Goal: Navigation & Orientation: Find specific page/section

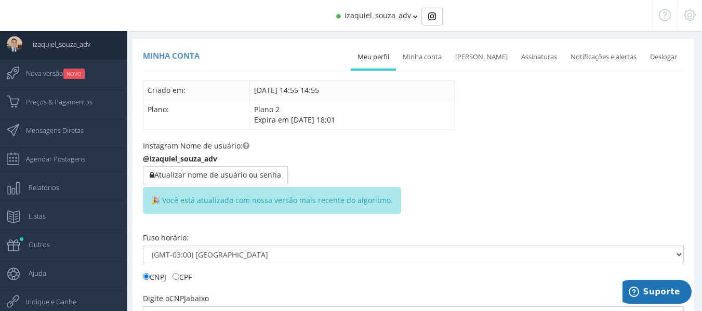
click at [369, 17] on span "izaquiel_souza_adv" at bounding box center [378, 15] width 67 height 10
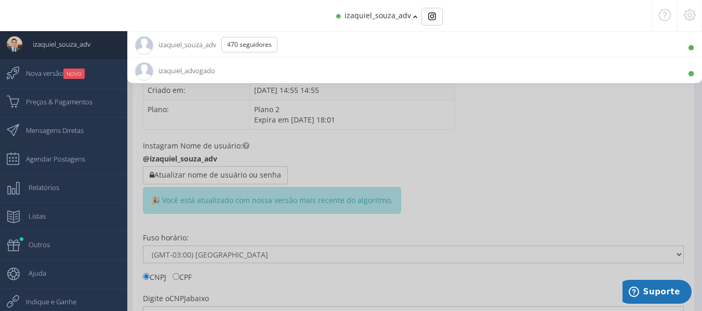
click at [216, 69] on li "izaquiel_advogado 10.9K Seguidores" at bounding box center [414, 70] width 575 height 26
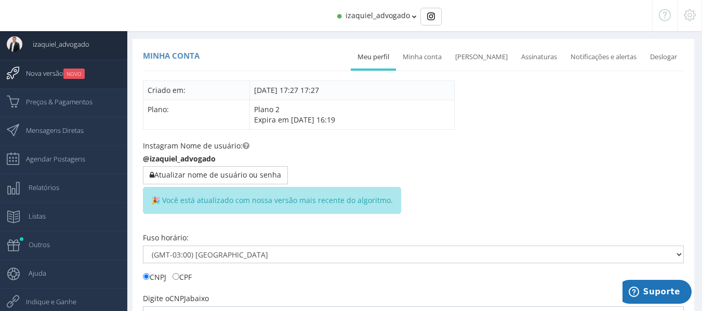
click at [72, 76] on small "NOVO" at bounding box center [73, 74] width 21 height 10
click at [441, 57] on link "Minha conta" at bounding box center [422, 57] width 52 height 23
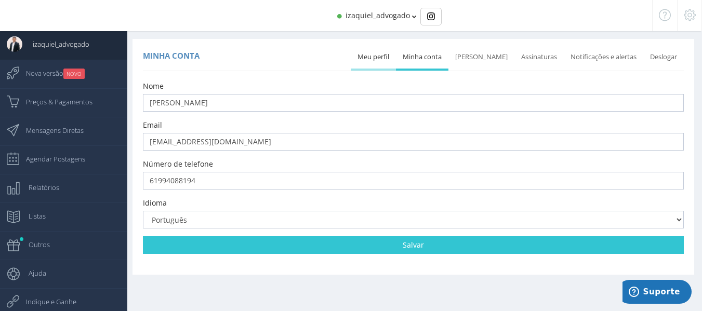
click at [391, 62] on link "Meu perfil" at bounding box center [373, 57] width 45 height 23
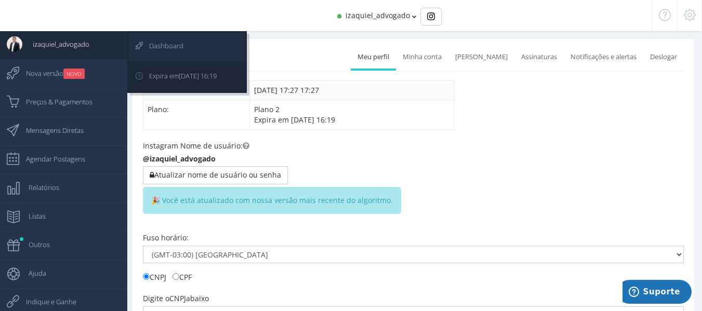
click at [156, 46] on span "Dashboard" at bounding box center [161, 46] width 45 height 26
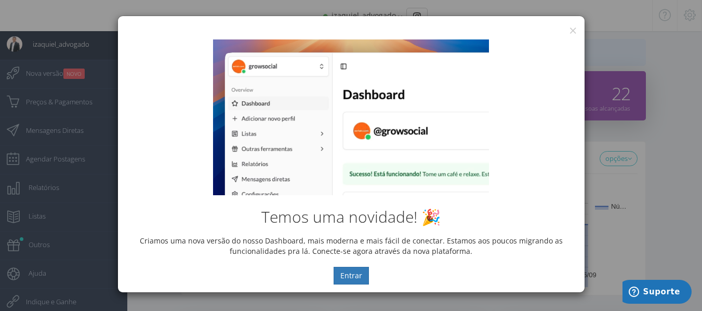
click at [570, 32] on div "Temos uma novidade! 🎉 Criamos uma nova versão do nosso Dashboard, mais moderna …" at bounding box center [351, 162] width 467 height 261
click at [569, 30] on button "×" at bounding box center [573, 30] width 8 height 14
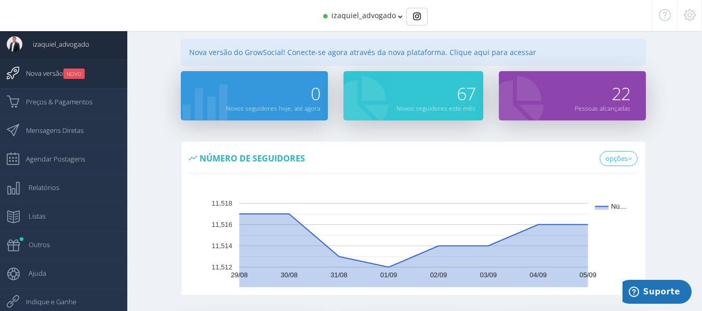
click at [58, 75] on span "Nova versão NOVO" at bounding box center [50, 73] width 69 height 26
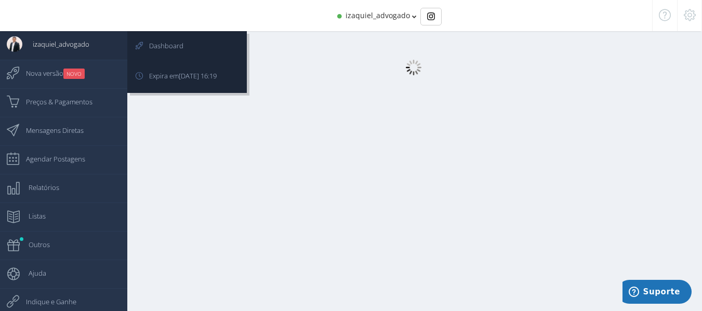
click at [57, 43] on body "izaquiel_souza_adv 470 Seguidores izaquiel_advogado 10.9K Seguidores 0 izaquiel…" at bounding box center [351, 161] width 702 height 322
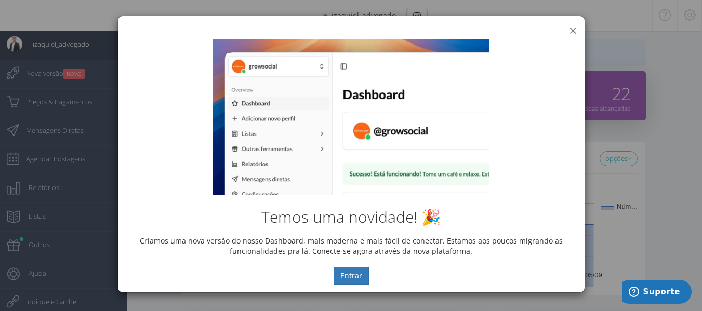
click at [571, 31] on button "×" at bounding box center [573, 30] width 8 height 14
click at [571, 31] on div at bounding box center [351, 155] width 702 height 311
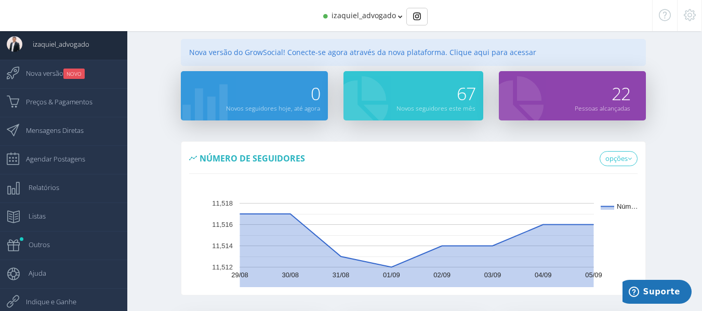
click at [381, 28] on div "izaquiel_advogado" at bounding box center [351, 15] width 546 height 31
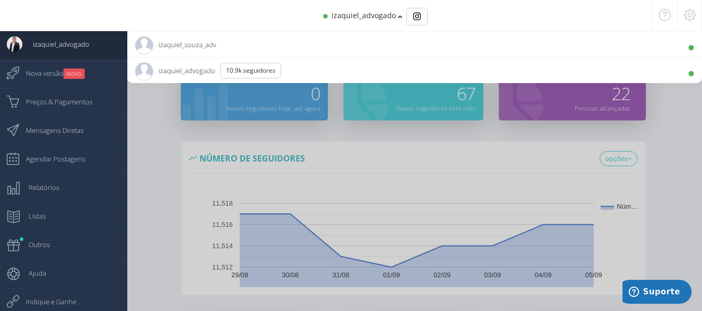
click at [199, 40] on span "izaquiel_souza_adv 470 Seguidores" at bounding box center [175, 45] width 81 height 26
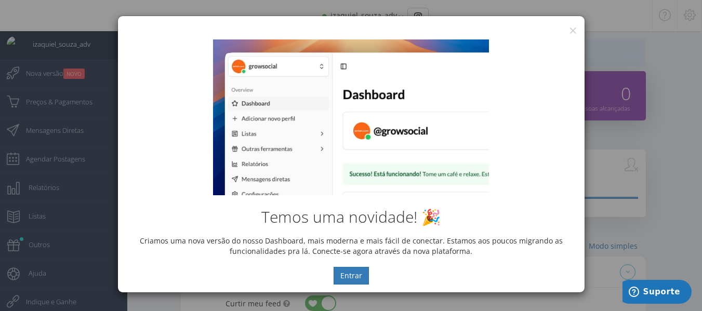
click at [576, 33] on div "Temos uma novidade! 🎉 Criamos uma nova versão do nosso Dashboard, mais moderna …" at bounding box center [351, 162] width 467 height 261
click at [570, 32] on div "× IG Grow Social Temos uma novidade! 🎉 Criamos uma nova versão do nosso Dashboa…" at bounding box center [351, 154] width 468 height 277
click at [574, 30] on button "×" at bounding box center [573, 30] width 8 height 14
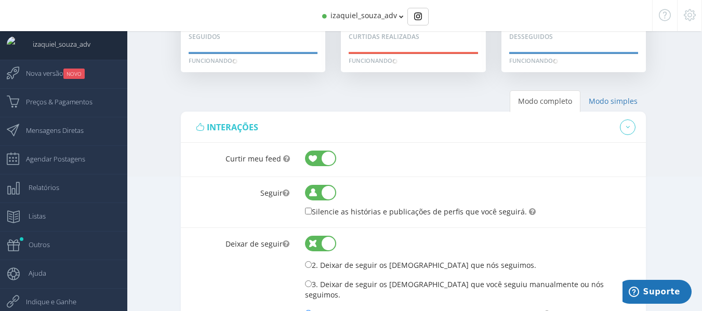
scroll to position [208, 0]
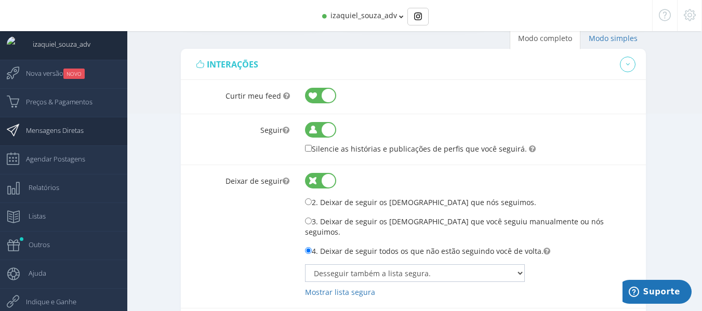
click at [71, 126] on span "Mensagens Diretas" at bounding box center [50, 130] width 68 height 26
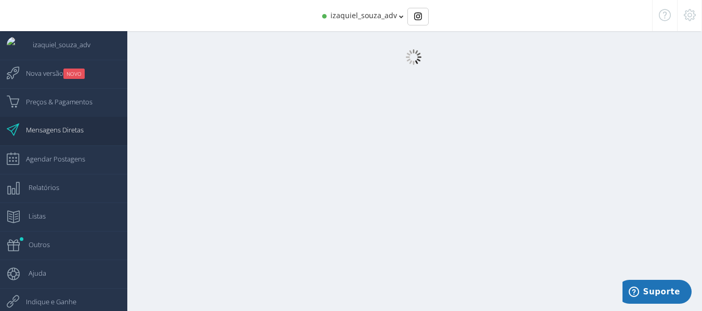
scroll to position [10, 0]
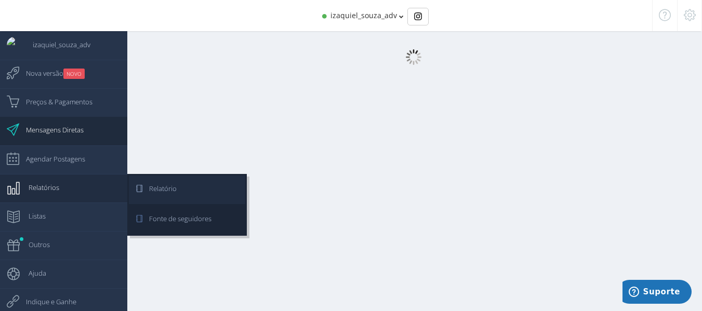
click at [155, 196] on span "Relatório" at bounding box center [158, 189] width 38 height 26
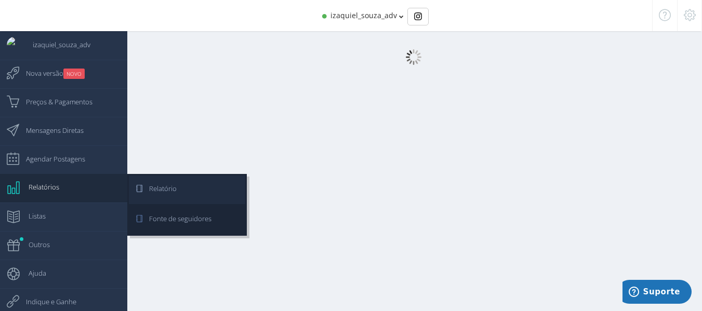
click at [167, 194] on span "Relatório" at bounding box center [158, 189] width 38 height 26
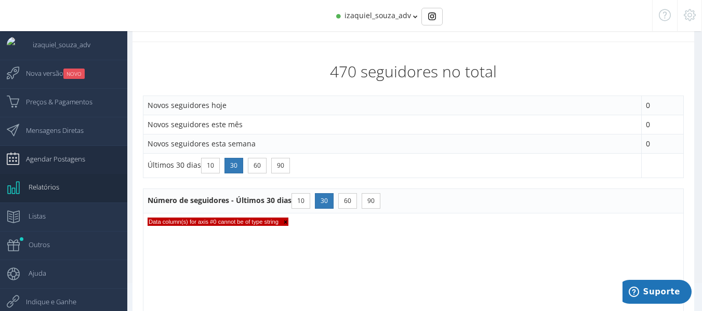
scroll to position [62, 0]
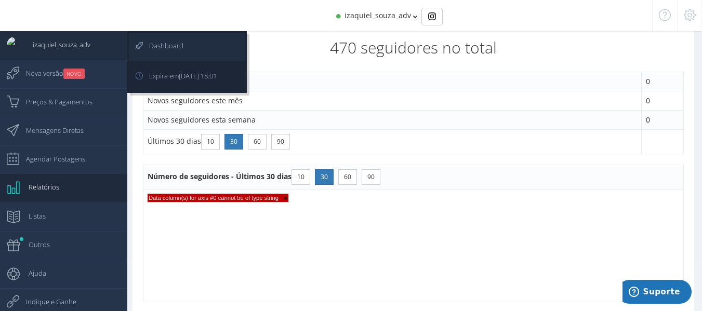
click at [148, 56] on span "Dashboard" at bounding box center [161, 46] width 45 height 26
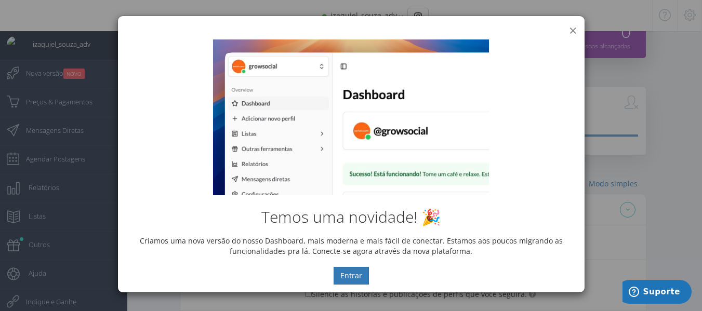
click at [572, 31] on button "×" at bounding box center [573, 30] width 8 height 14
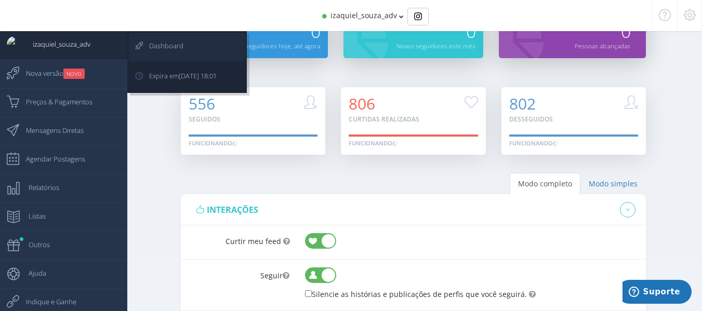
click at [191, 42] on link "Dashboard" at bounding box center [187, 47] width 116 height 29
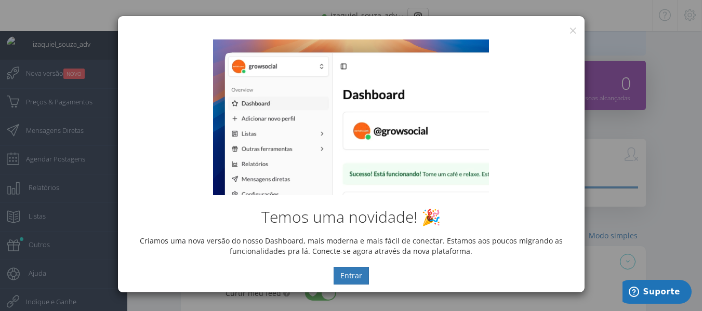
drag, startPoint x: 571, startPoint y: 33, endPoint x: 562, endPoint y: 31, distance: 9.5
click at [570, 32] on div "Temos uma novidade! 🎉 Criamos uma nova versão do nosso Dashboard, mais moderna …" at bounding box center [351, 162] width 467 height 261
click at [570, 29] on button "×" at bounding box center [573, 30] width 8 height 14
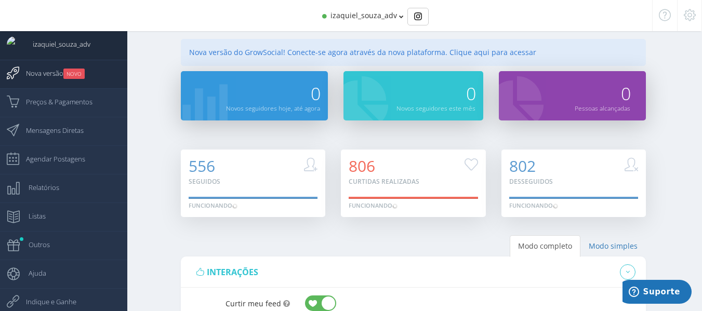
click at [122, 82] on link "Nova versão NOVO" at bounding box center [63, 74] width 127 height 29
